Goal: Use online tool/utility: Utilize a website feature to perform a specific function

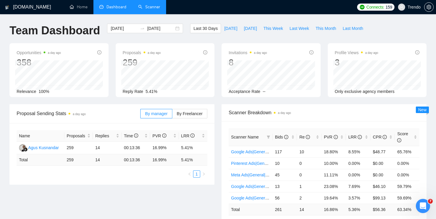
click at [160, 9] on link "Scanner" at bounding box center [149, 6] width 22 height 5
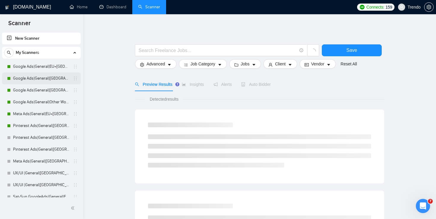
click at [44, 76] on link "Google Ads|General|[GEOGRAPHIC_DATA]+[GEOGRAPHIC_DATA]|" at bounding box center [41, 79] width 56 height 12
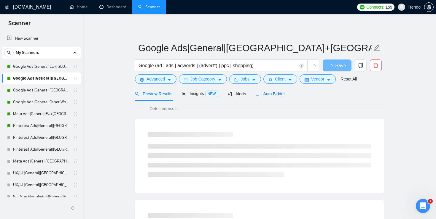
click at [266, 95] on span "Auto Bidder" at bounding box center [269, 94] width 29 height 5
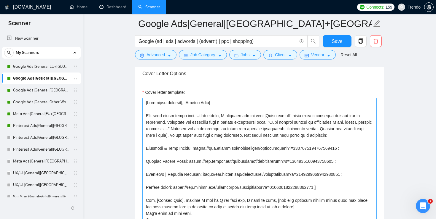
scroll to position [726, 0]
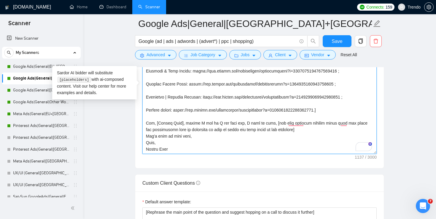
drag, startPoint x: 179, startPoint y: 148, endPoint x: 132, endPoint y: 46, distance: 112.9
click at [132, 46] on main "Google Ads|General|[GEOGRAPHIC_DATA]+[GEOGRAPHIC_DATA]| Google (ad | ads | adwo…" at bounding box center [260, 193] width 334 height 1791
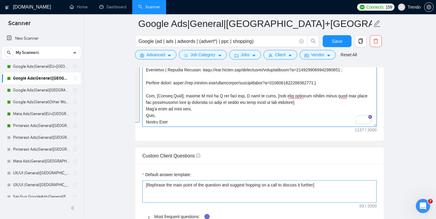
scroll to position [772, 0]
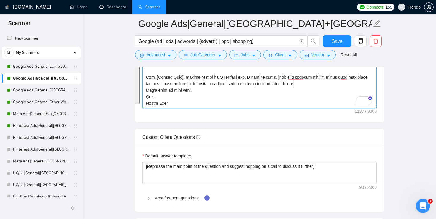
drag, startPoint x: 146, startPoint y: 118, endPoint x: 184, endPoint y: 106, distance: 39.3
click at [184, 106] on textarea "Cover letter template:" at bounding box center [259, 41] width 234 height 133
